Goal: Navigation & Orientation: Find specific page/section

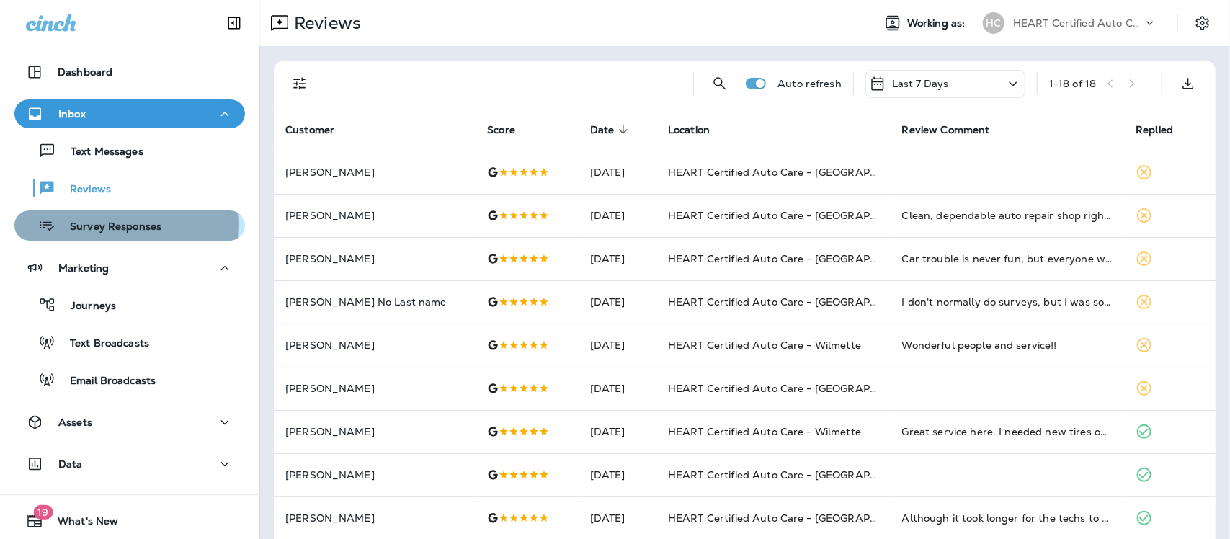
click at [99, 224] on p "Survey Responses" at bounding box center [108, 227] width 106 height 14
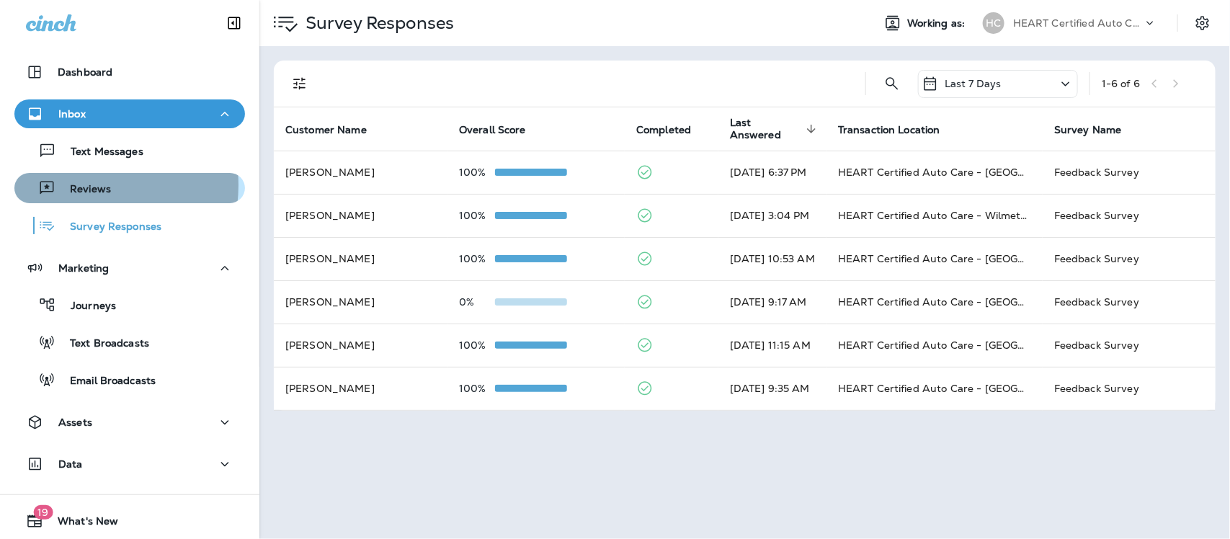
click at [81, 185] on p "Reviews" at bounding box center [82, 190] width 55 height 14
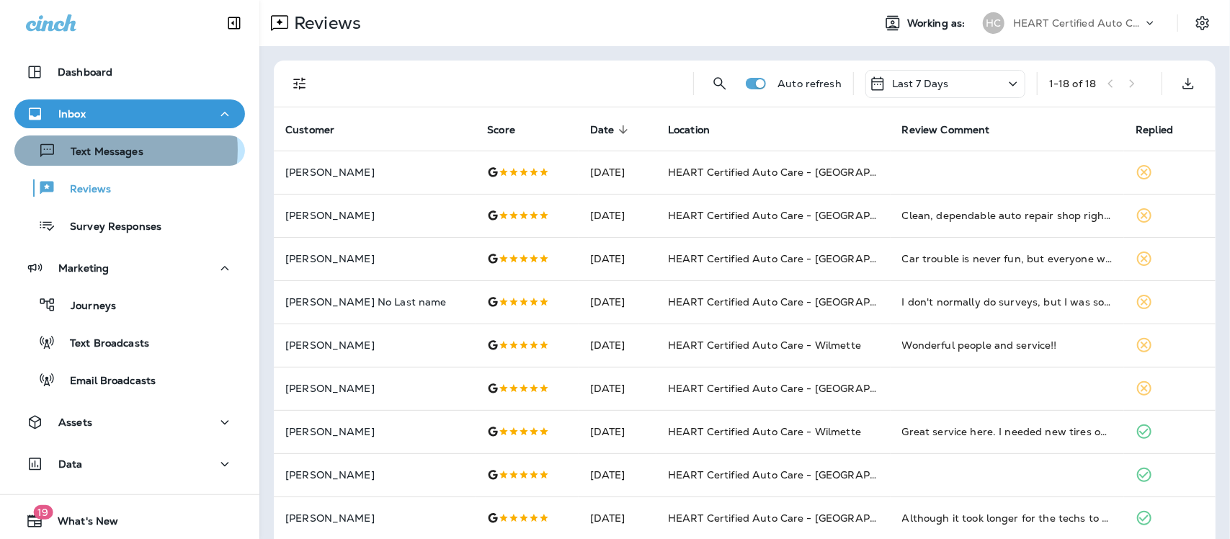
click at [108, 150] on p "Text Messages" at bounding box center [99, 153] width 87 height 14
